Goal: Task Accomplishment & Management: Use online tool/utility

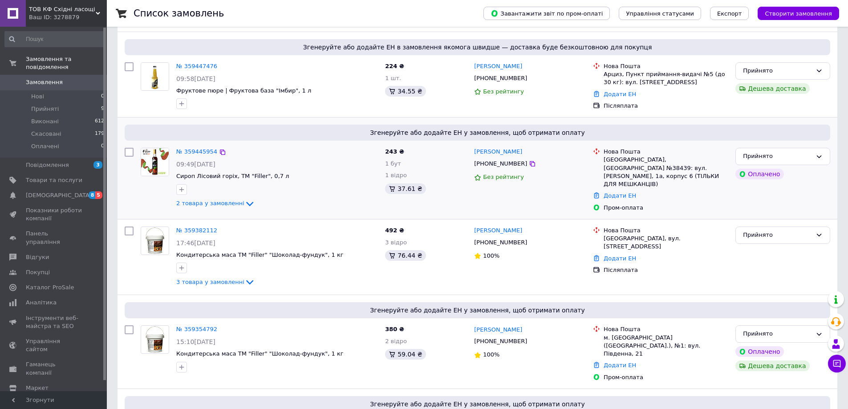
scroll to position [178, 0]
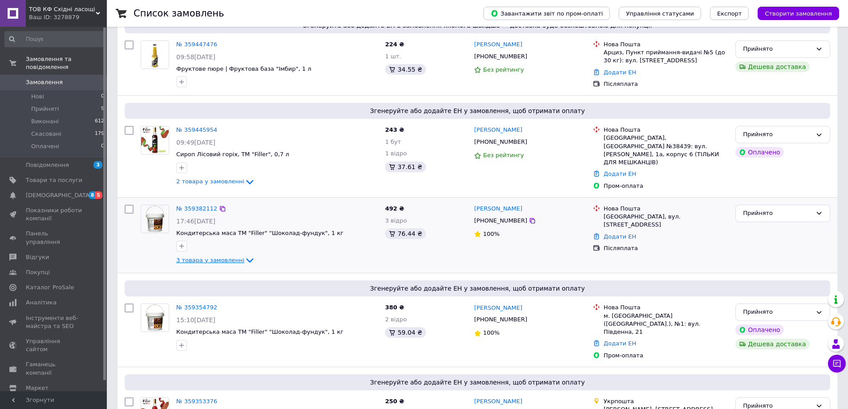
click at [244, 257] on icon at bounding box center [249, 260] width 11 height 11
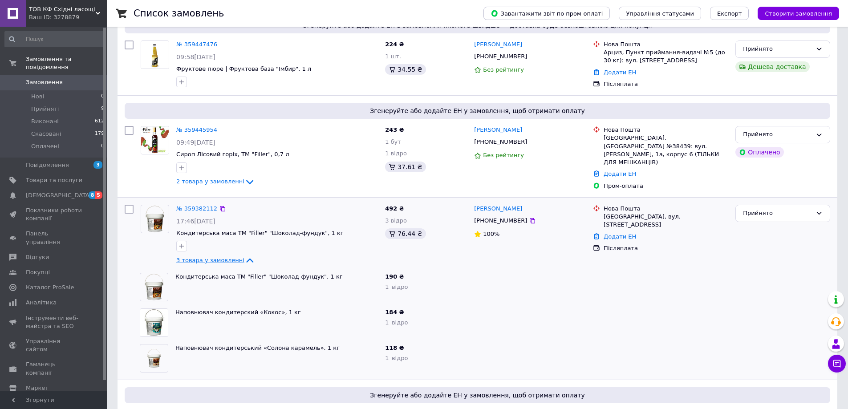
click at [246, 259] on icon at bounding box center [249, 261] width 7 height 4
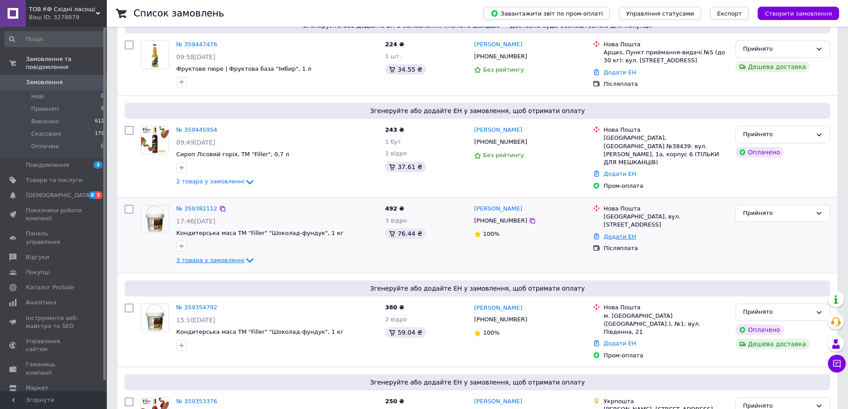
click at [617, 233] on link "Додати ЕН" at bounding box center [619, 236] width 32 height 7
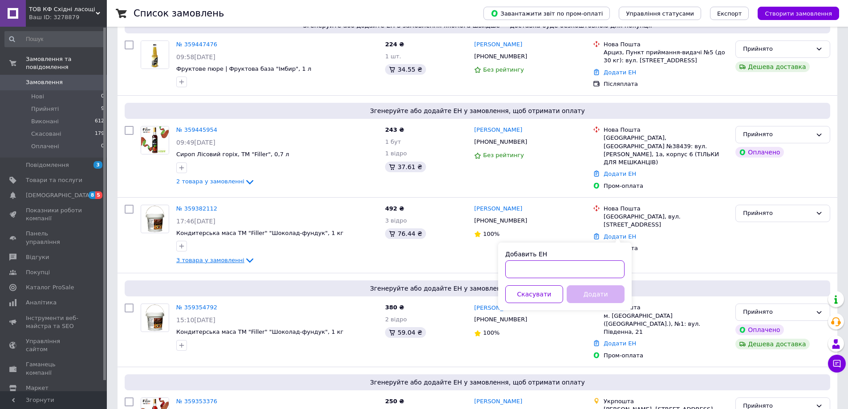
click at [529, 267] on input "Добавить ЕН" at bounding box center [564, 269] width 119 height 18
paste input "20400475141042"
type input "20400475141042"
click at [603, 291] on button "Додати" at bounding box center [596, 294] width 58 height 18
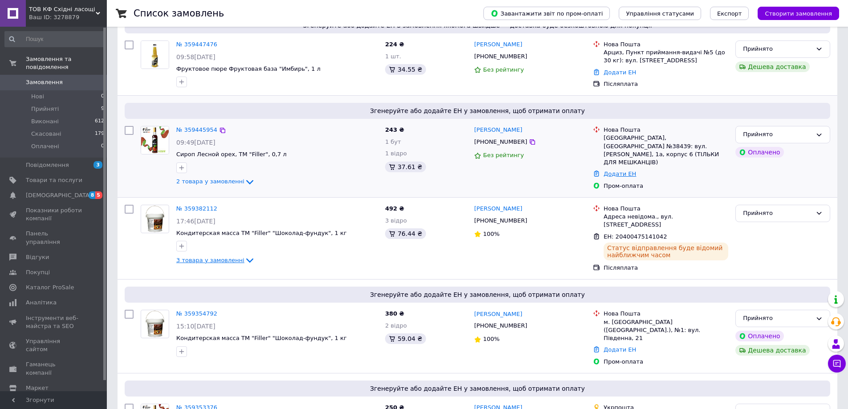
click at [613, 170] on link "Додати ЕН" at bounding box center [619, 173] width 32 height 7
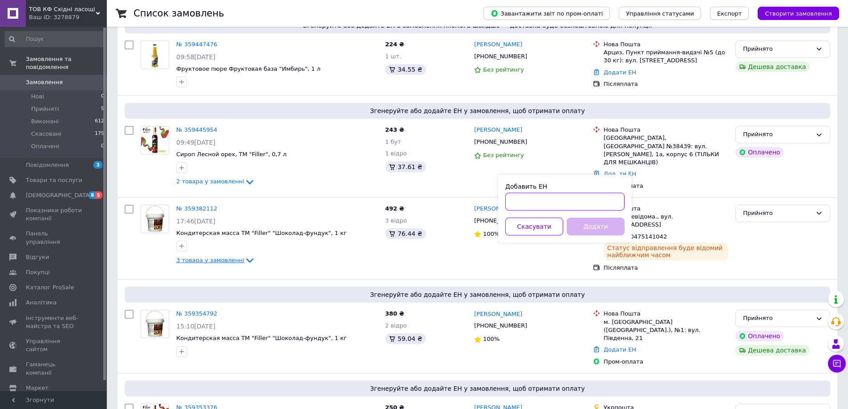
click at [533, 204] on input "Добавить ЕН" at bounding box center [564, 202] width 119 height 18
paste input "20400475139577"
type input "20400475139577"
click at [590, 232] on button "Додати" at bounding box center [596, 227] width 58 height 18
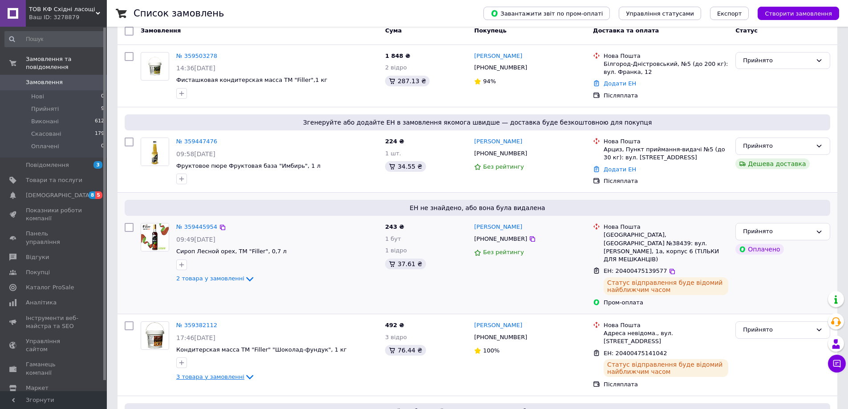
scroll to position [0, 0]
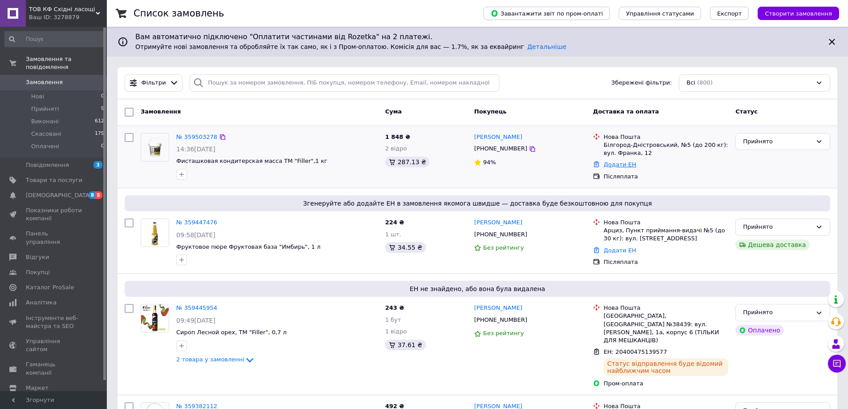
click at [622, 167] on link "Додати ЕН" at bounding box center [619, 164] width 32 height 7
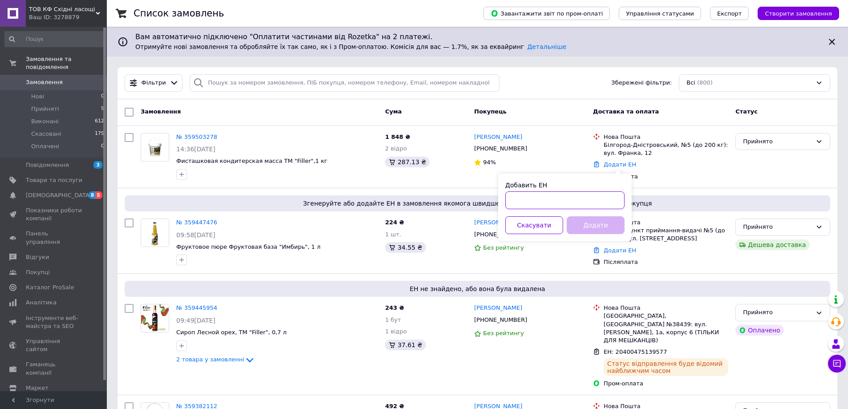
click at [579, 196] on input "Добавить ЕН" at bounding box center [564, 200] width 119 height 18
paste input "20400475140385"
type input "20400475140385"
click at [600, 230] on button "Додати" at bounding box center [596, 225] width 58 height 18
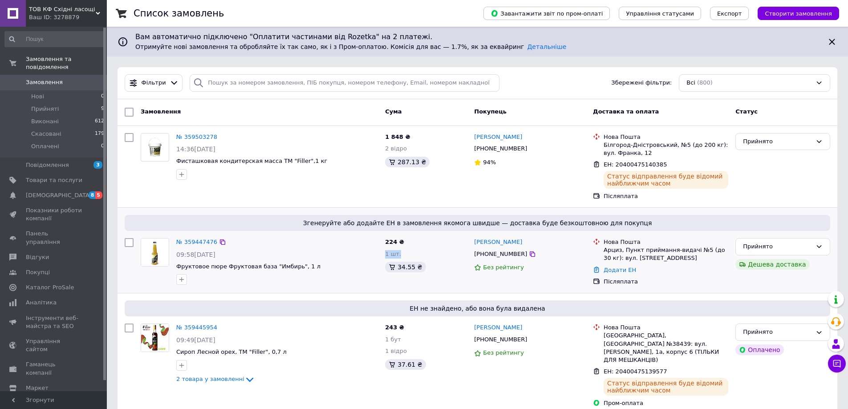
drag, startPoint x: 384, startPoint y: 255, endPoint x: 405, endPoint y: 255, distance: 21.4
click at [405, 255] on div "224 ₴ 1 шт. 34.55 ₴" at bounding box center [425, 262] width 89 height 55
click at [405, 255] on div "1 шт." at bounding box center [426, 254] width 82 height 8
drag, startPoint x: 410, startPoint y: 255, endPoint x: 384, endPoint y: 255, distance: 26.7
click at [384, 255] on div "224 ₴ 1 шт. 34.55 ₴" at bounding box center [425, 262] width 89 height 55
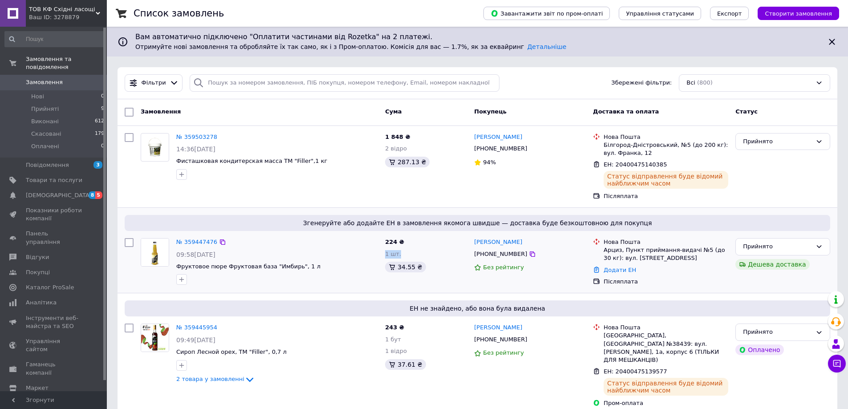
click at [384, 255] on div "224 ₴ 1 шт. 34.55 ₴" at bounding box center [425, 262] width 89 height 55
drag, startPoint x: 383, startPoint y: 255, endPoint x: 436, endPoint y: 256, distance: 53.0
click at [436, 256] on div "224 ₴ 1 шт. 34.55 ₴" at bounding box center [425, 262] width 89 height 55
click at [436, 256] on div "1 шт." at bounding box center [426, 254] width 82 height 8
